Goal: Use online tool/utility: Use online tool/utility

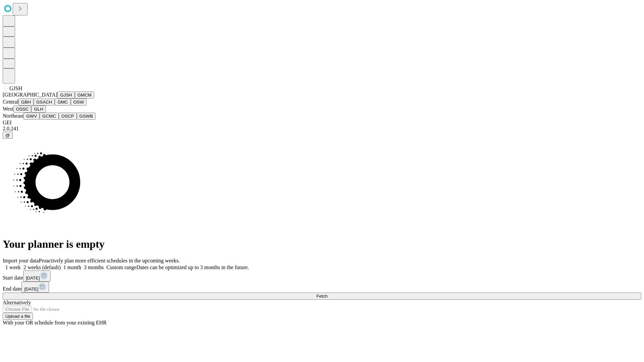
click at [57, 99] on button "GJSH" at bounding box center [65, 95] width 17 height 7
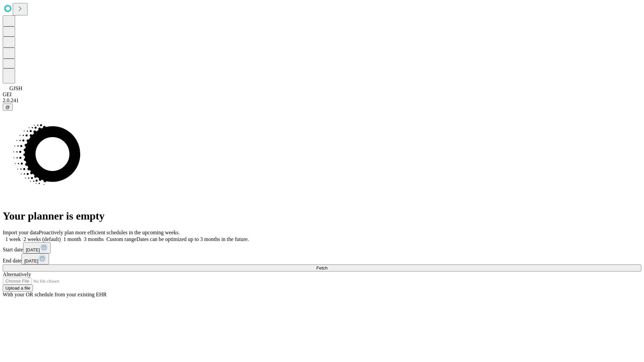
click at [21, 236] on label "1 week" at bounding box center [12, 239] width 18 height 6
click at [327, 266] on span "Fetch" at bounding box center [321, 268] width 11 height 5
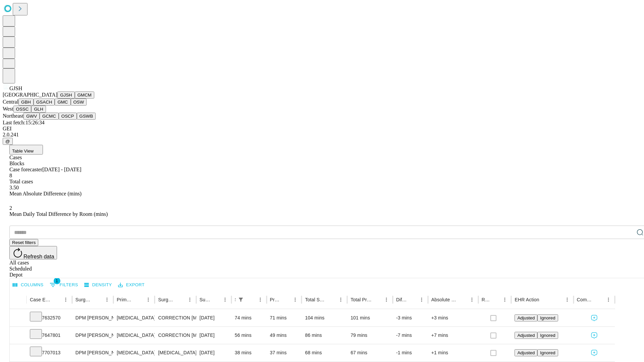
click at [75, 99] on button "GMCM" at bounding box center [84, 95] width 19 height 7
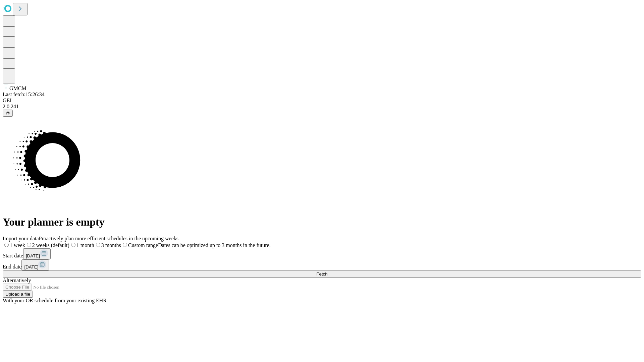
click at [25, 242] on label "1 week" at bounding box center [14, 245] width 22 height 6
click at [327, 272] on span "Fetch" at bounding box center [321, 274] width 11 height 5
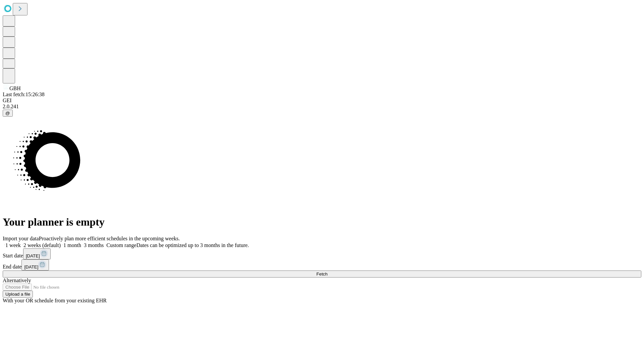
click at [21, 242] on label "1 week" at bounding box center [12, 245] width 18 height 6
click at [327, 272] on span "Fetch" at bounding box center [321, 274] width 11 height 5
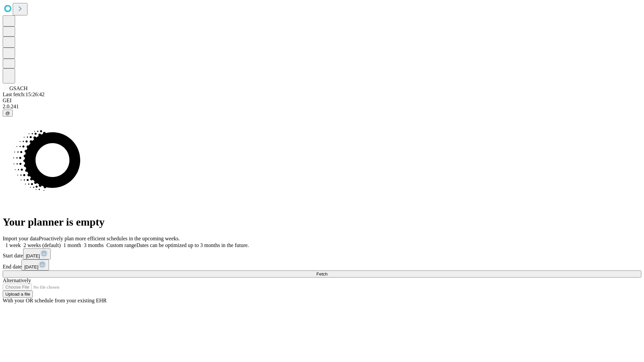
click at [21, 242] on label "1 week" at bounding box center [12, 245] width 18 height 6
click at [327, 272] on span "Fetch" at bounding box center [321, 274] width 11 height 5
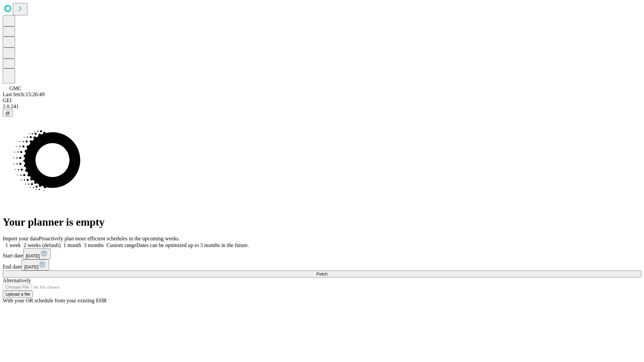
click at [21, 242] on label "1 week" at bounding box center [12, 245] width 18 height 6
click at [327, 272] on span "Fetch" at bounding box center [321, 274] width 11 height 5
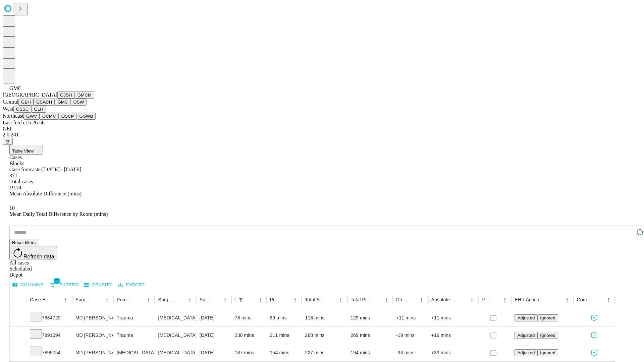
click at [71, 106] on button "OSW" at bounding box center [79, 102] width 16 height 7
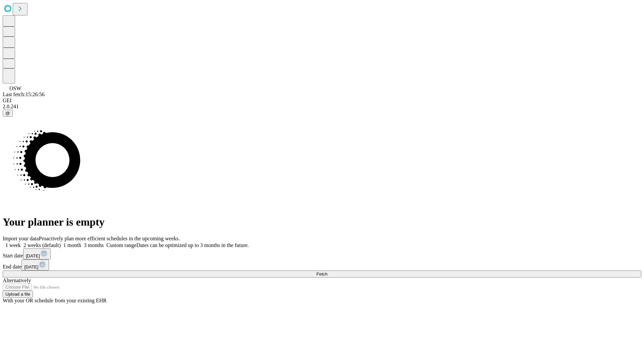
click at [21, 242] on label "1 week" at bounding box center [12, 245] width 18 height 6
click at [327, 272] on span "Fetch" at bounding box center [321, 274] width 11 height 5
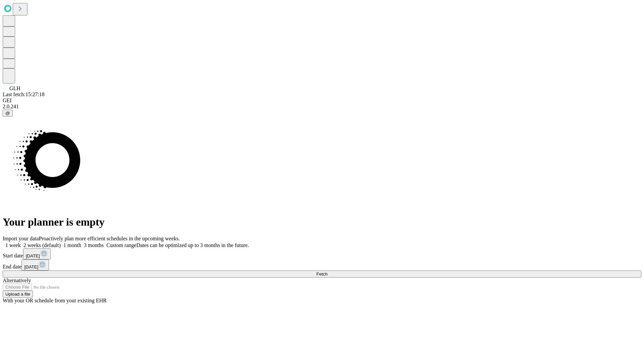
click at [327, 272] on span "Fetch" at bounding box center [321, 274] width 11 height 5
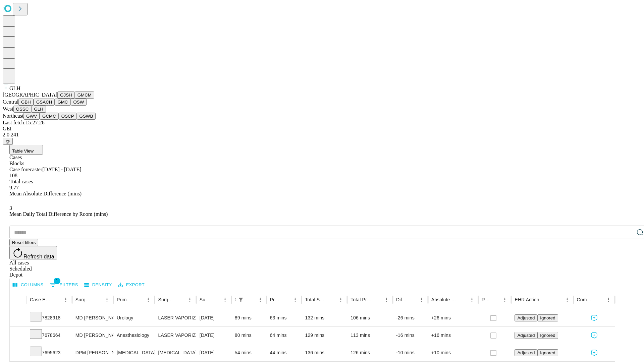
click at [40, 120] on button "GWV" at bounding box center [31, 116] width 16 height 7
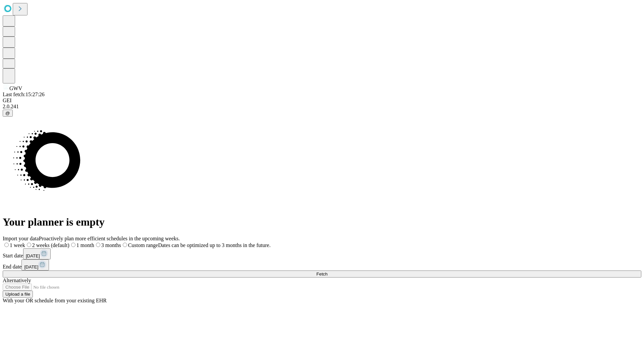
click at [25, 242] on label "1 week" at bounding box center [14, 245] width 22 height 6
click at [327, 272] on span "Fetch" at bounding box center [321, 274] width 11 height 5
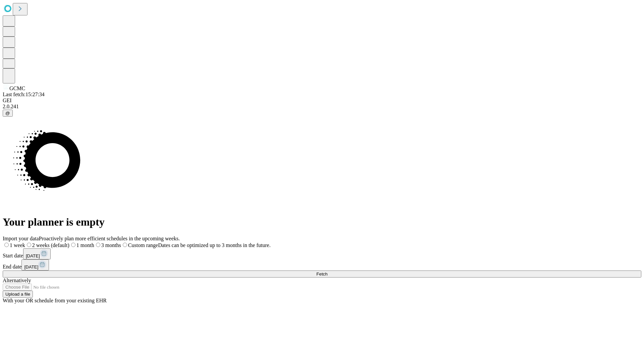
click at [25, 242] on label "1 week" at bounding box center [14, 245] width 22 height 6
click at [327, 272] on span "Fetch" at bounding box center [321, 274] width 11 height 5
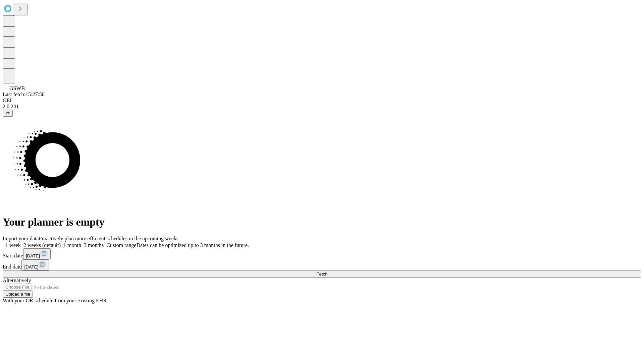
click at [21, 242] on label "1 week" at bounding box center [12, 245] width 18 height 6
click at [327, 272] on span "Fetch" at bounding box center [321, 274] width 11 height 5
